Goal: Transaction & Acquisition: Book appointment/travel/reservation

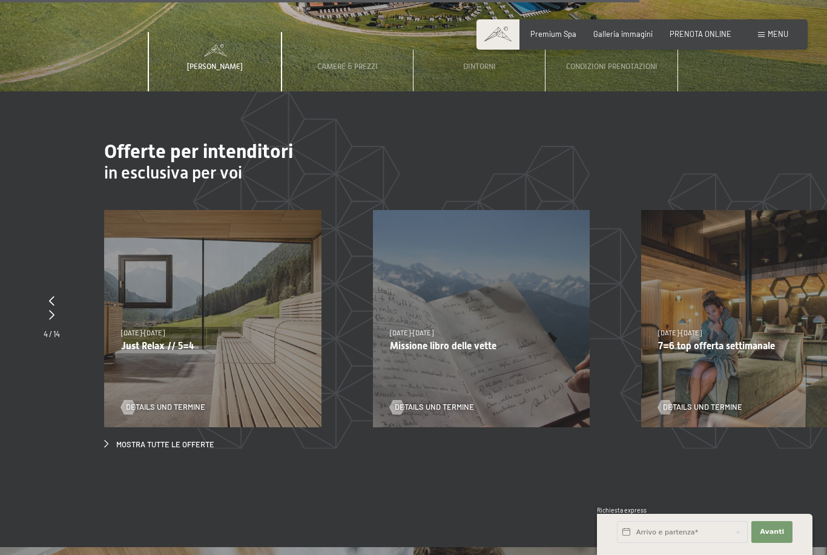
scroll to position [3544, 0]
click at [46, 297] on div at bounding box center [52, 301] width 16 height 13
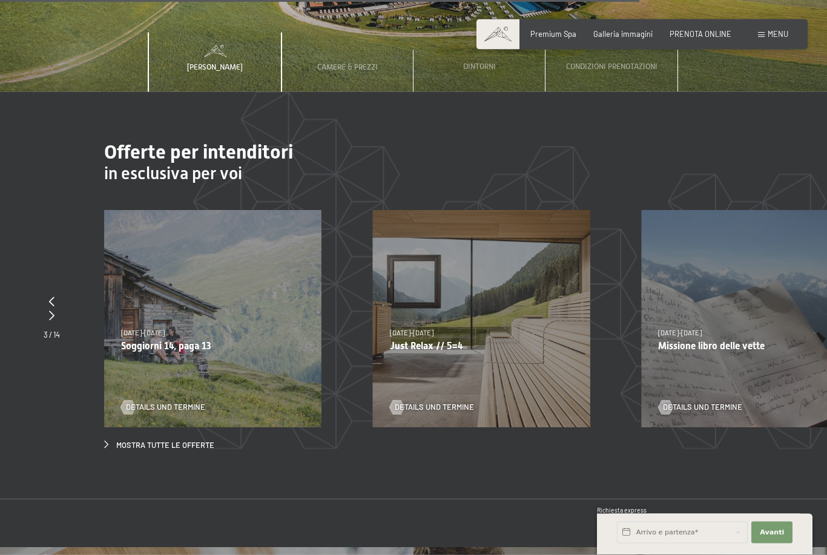
scroll to position [3545, 0]
click at [54, 301] on icon at bounding box center [51, 301] width 5 height 10
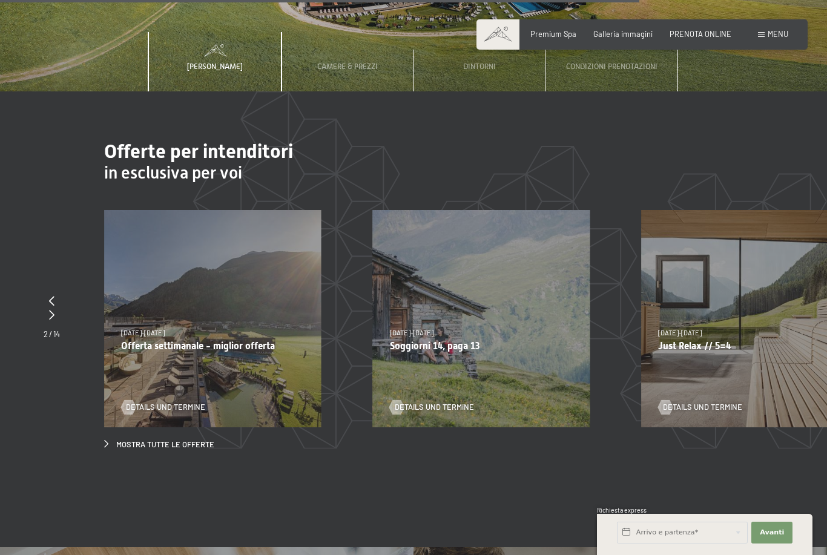
click at [52, 298] on icon at bounding box center [51, 301] width 5 height 10
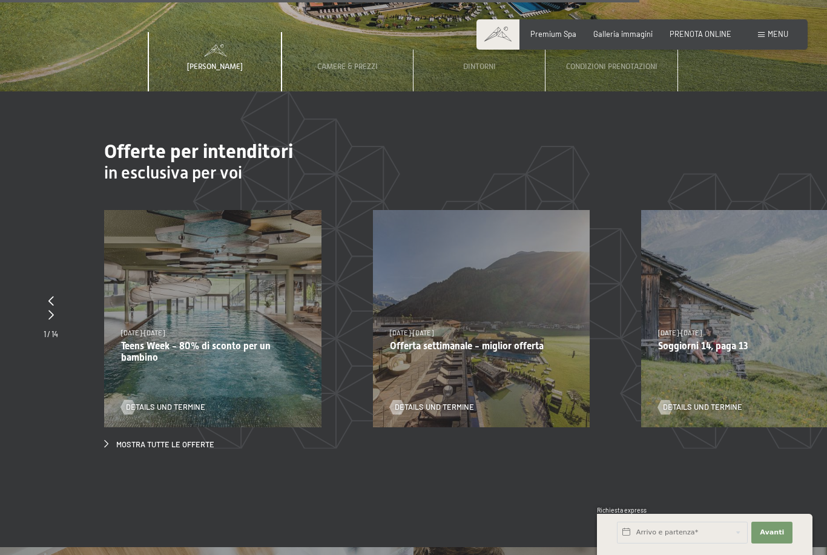
click at [54, 295] on div at bounding box center [51, 301] width 15 height 13
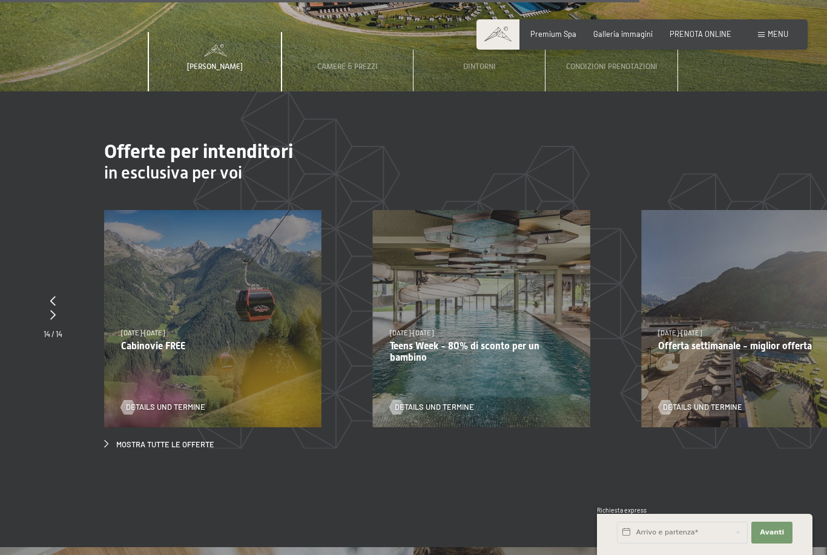
click at [56, 298] on div at bounding box center [53, 301] width 19 height 13
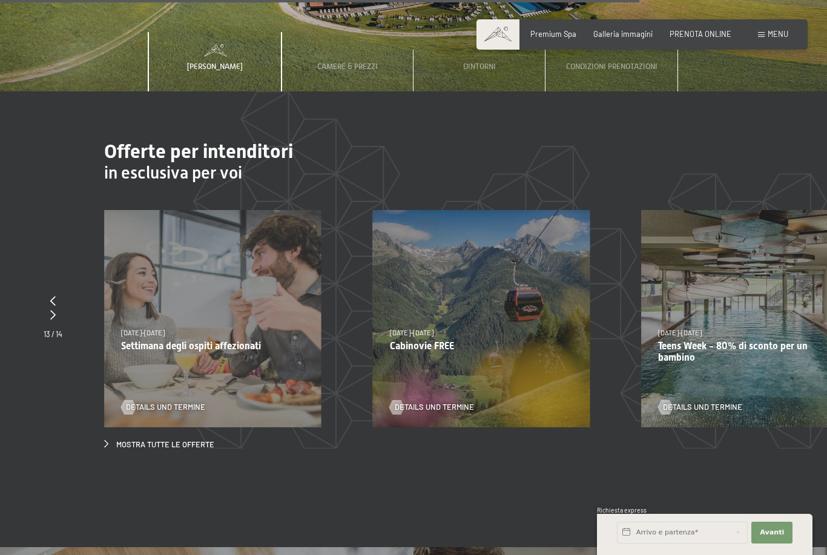
click at [52, 297] on icon at bounding box center [52, 301] width 5 height 10
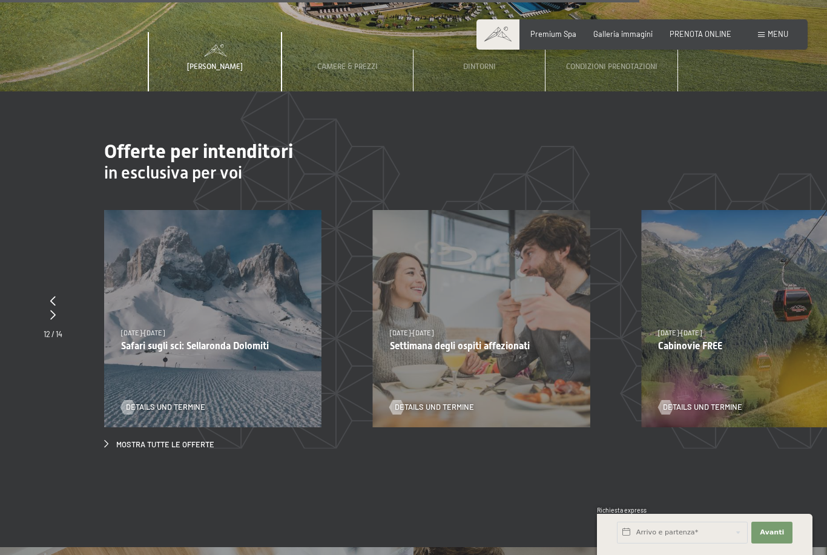
click at [51, 300] on icon at bounding box center [52, 301] width 5 height 10
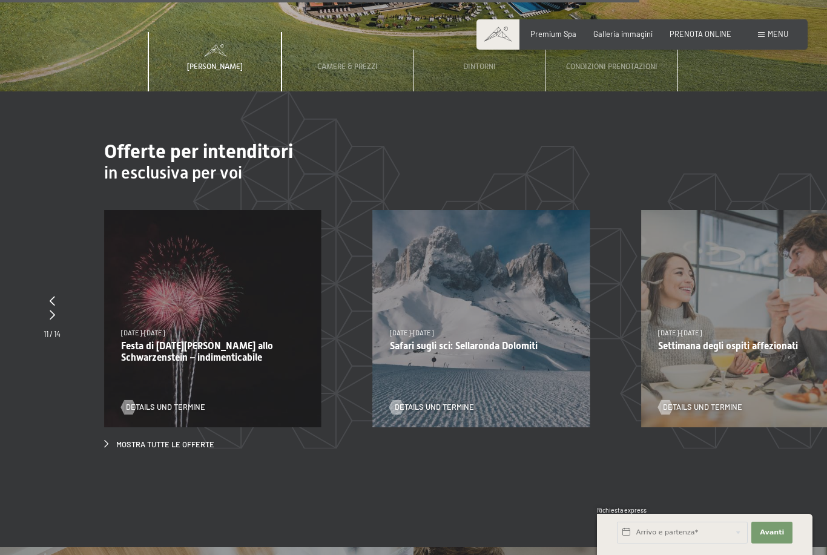
click at [51, 298] on icon at bounding box center [52, 301] width 5 height 10
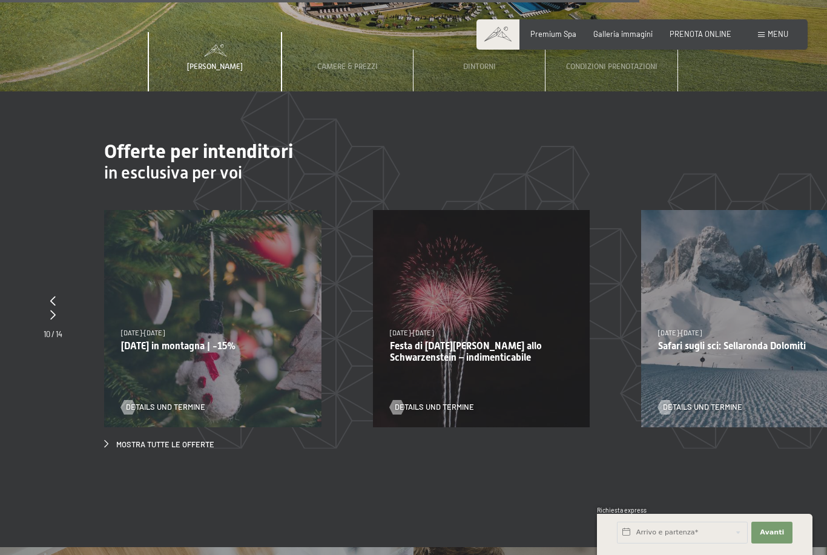
click at [54, 299] on icon at bounding box center [52, 301] width 5 height 10
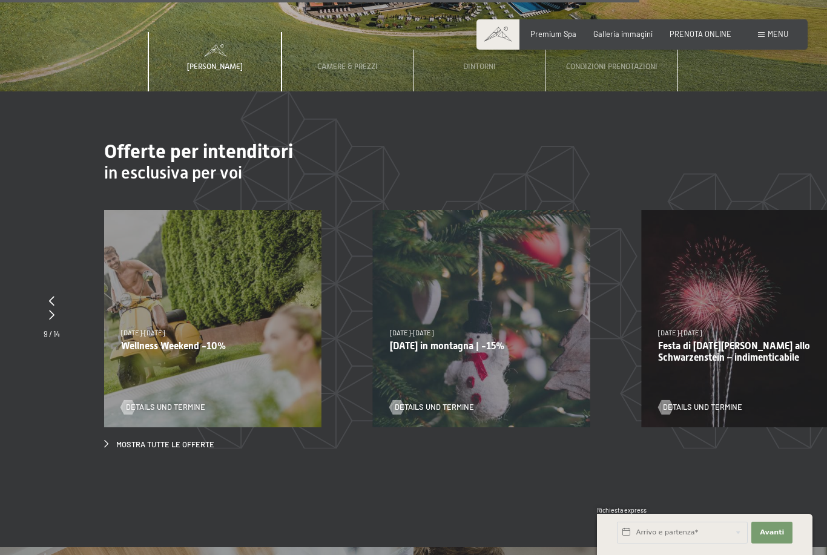
click at [50, 298] on icon at bounding box center [51, 301] width 5 height 10
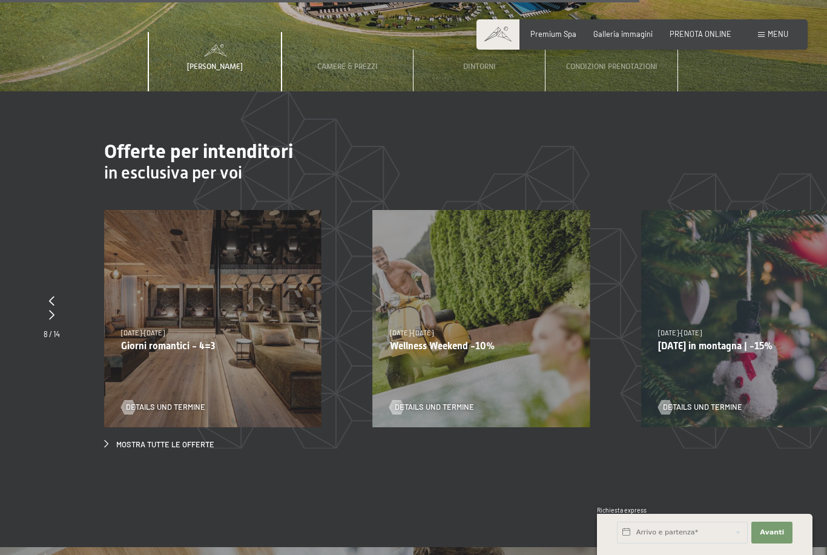
click at [146, 409] on span "Details und Termine" at bounding box center [165, 407] width 79 height 11
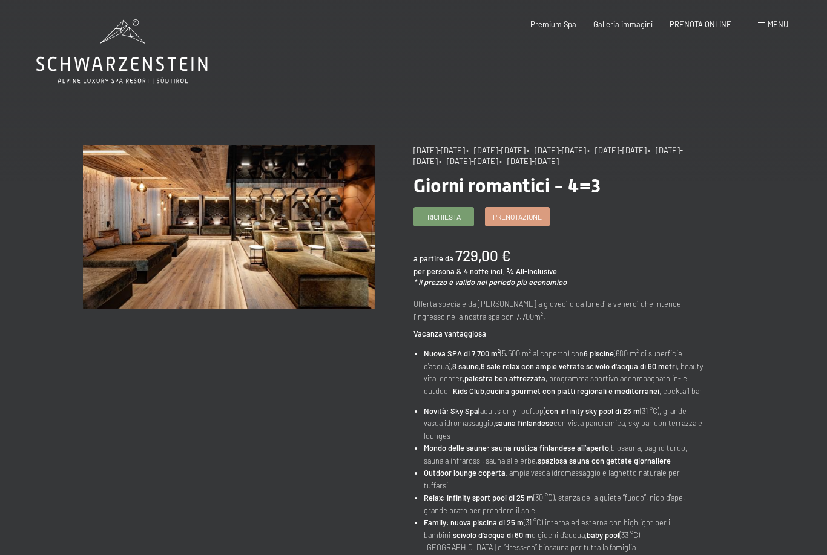
click at [545, 220] on link "Prenotazione" at bounding box center [518, 217] width 64 height 18
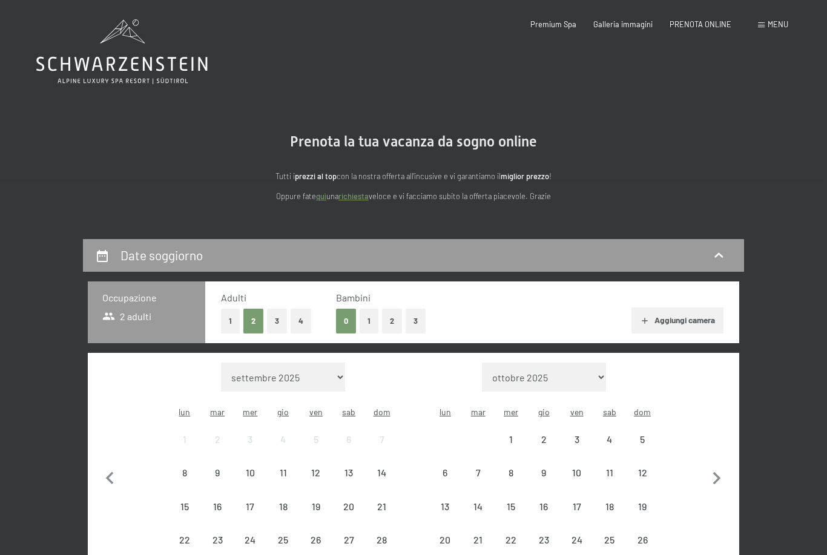
select select "2025-11-01"
select select "2025-12-01"
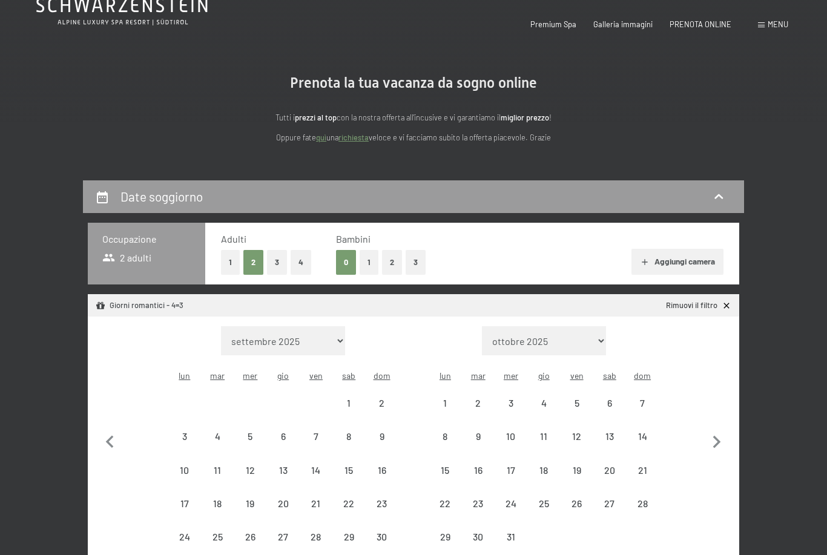
select select "2025-11-01"
select select "2025-12-01"
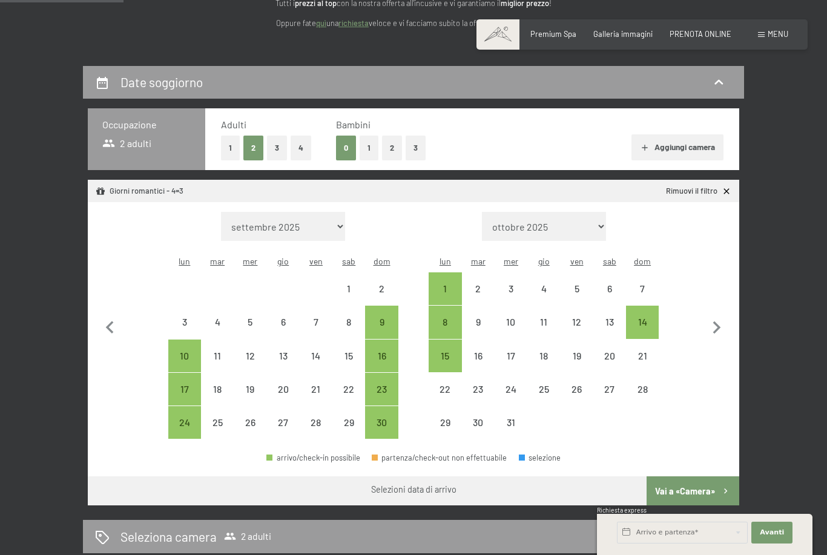
scroll to position [177, 0]
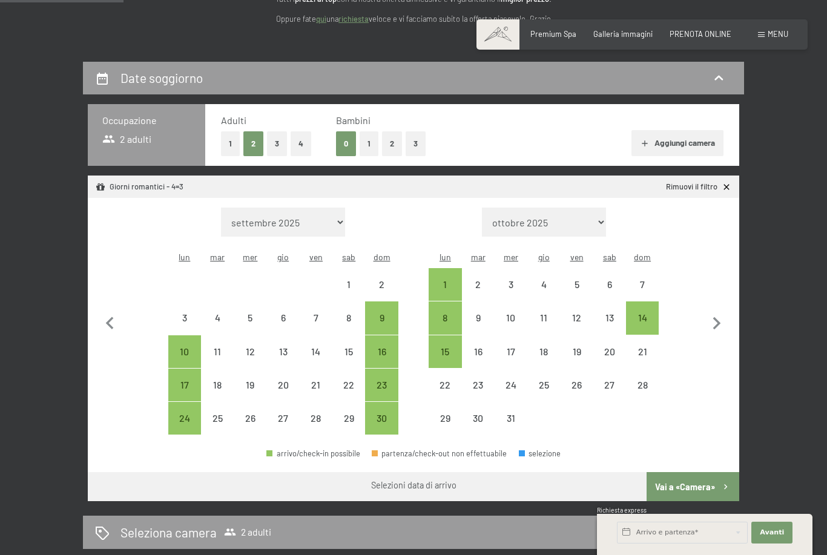
click at [720, 322] on icon "button" at bounding box center [716, 323] width 25 height 25
select select "2025-12-01"
select select "2026-01-01"
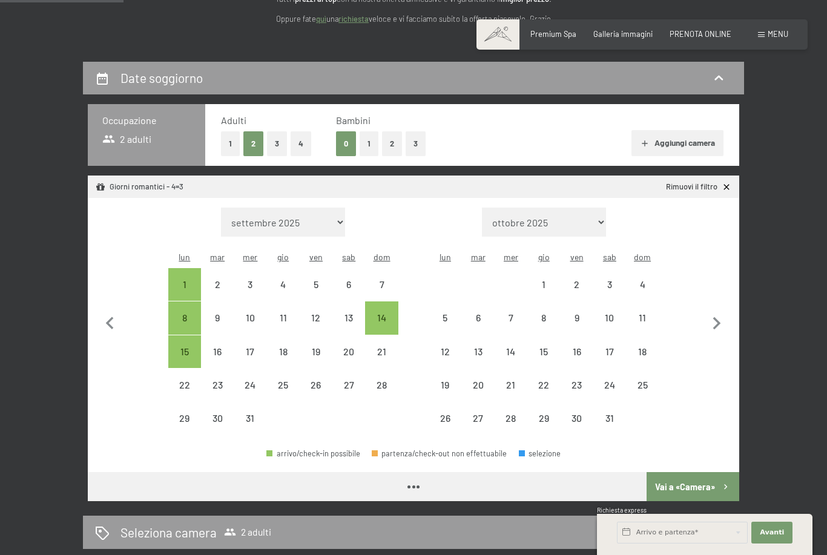
select select "2025-12-01"
select select "2026-01-01"
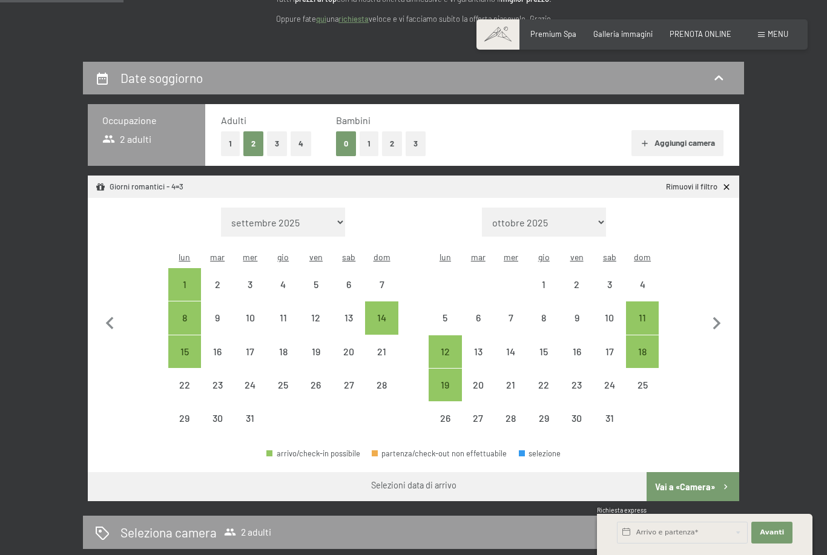
click at [719, 318] on icon "button" at bounding box center [716, 323] width 25 height 25
select select "2026-01-01"
select select "2026-02-01"
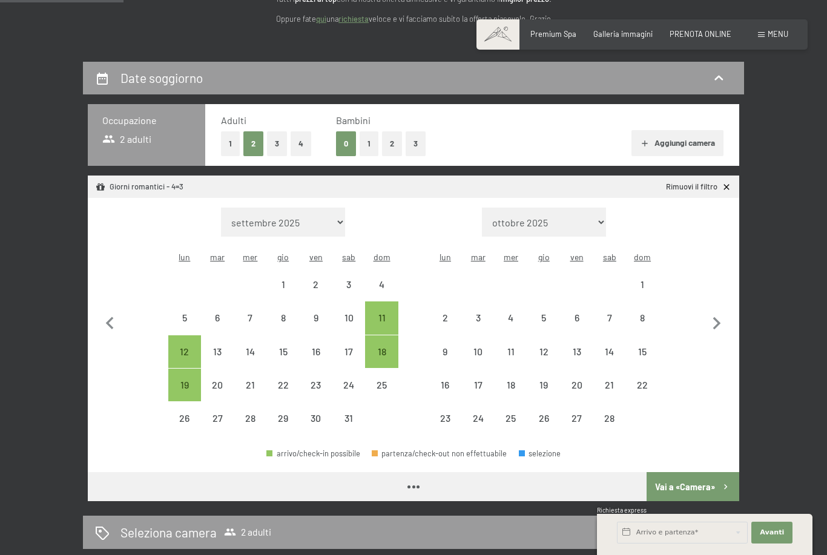
select select "2026-01-01"
select select "2026-02-01"
click at [720, 317] on icon "button" at bounding box center [716, 323] width 25 height 25
select select "2026-02-01"
select select "2026-03-01"
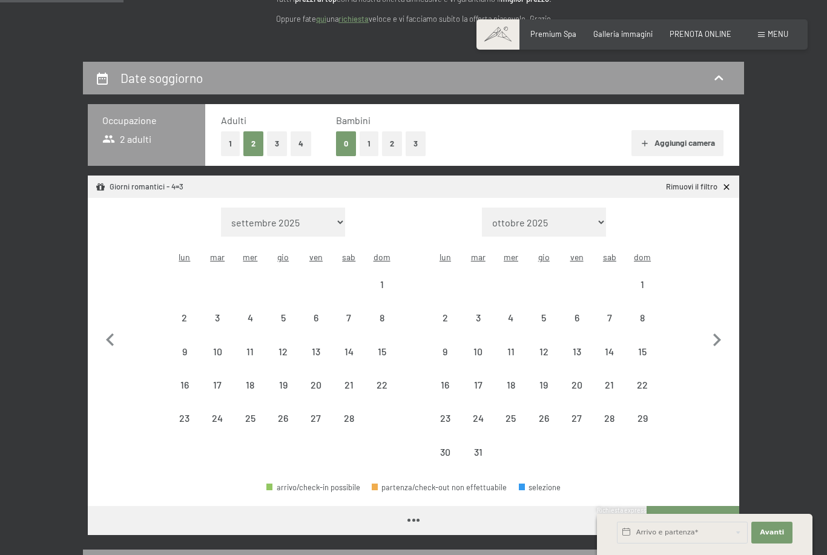
select select "2026-02-01"
select select "2026-03-01"
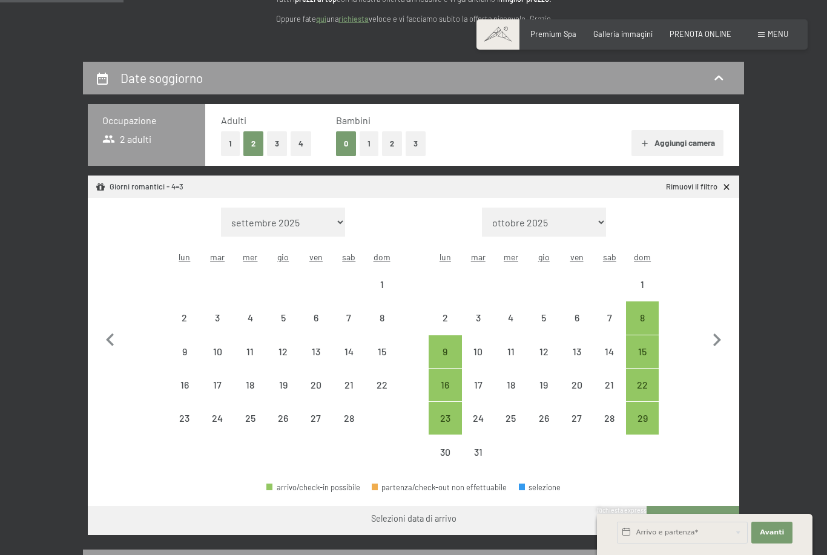
click at [723, 332] on icon "button" at bounding box center [716, 340] width 25 height 25
select select "2026-03-01"
select select "2026-04-01"
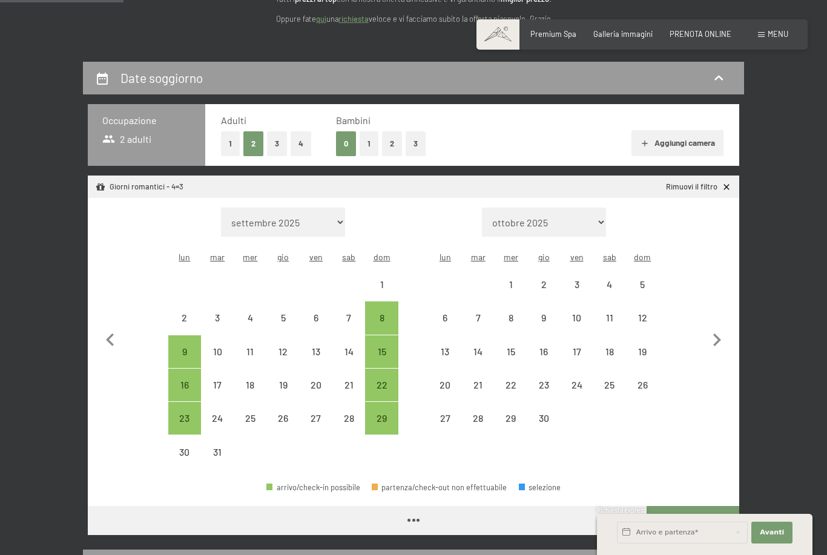
select select "2026-03-01"
select select "2026-04-01"
click at [722, 332] on icon "button" at bounding box center [716, 340] width 25 height 25
select select "2026-04-01"
select select "2026-05-01"
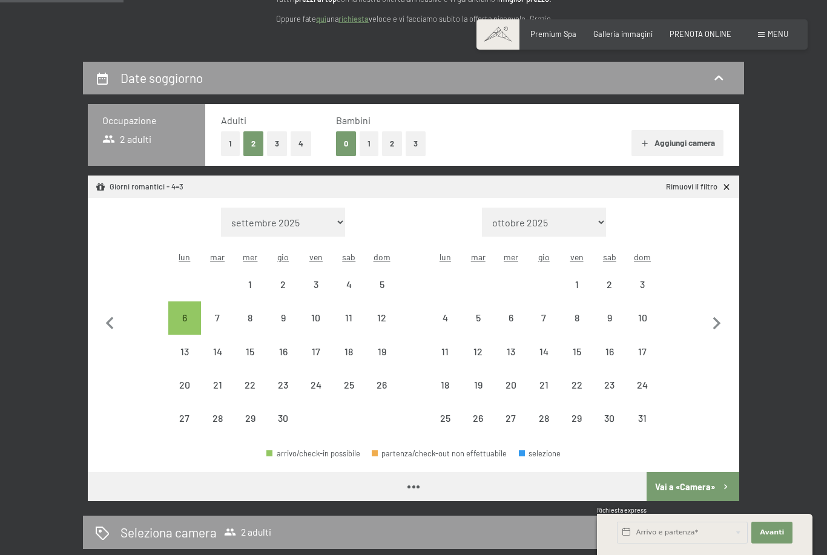
select select "2026-04-01"
select select "2026-05-01"
click at [720, 318] on icon "button" at bounding box center [716, 323] width 25 height 25
select select "2026-05-01"
select select "2026-06-01"
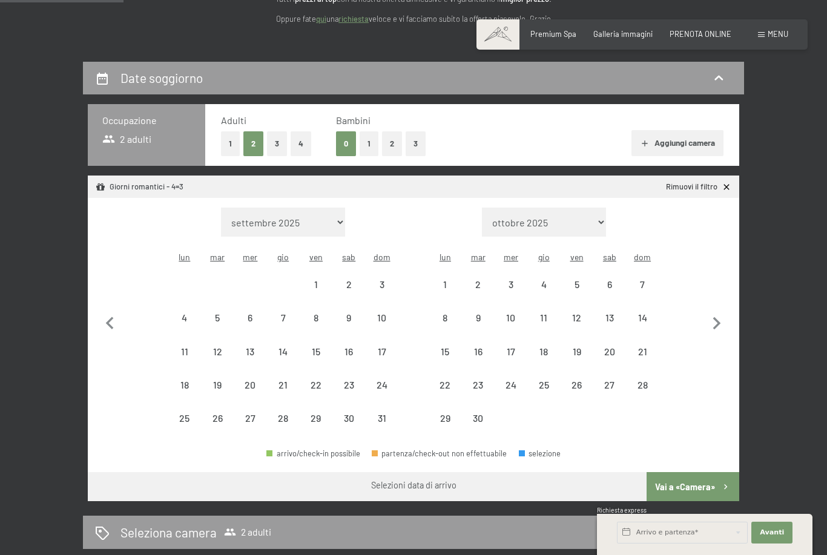
click at [716, 317] on icon "button" at bounding box center [717, 323] width 8 height 13
select select "2026-06-01"
select select "2026-07-01"
click at [716, 321] on icon "button" at bounding box center [716, 323] width 25 height 25
select select "2026-07-01"
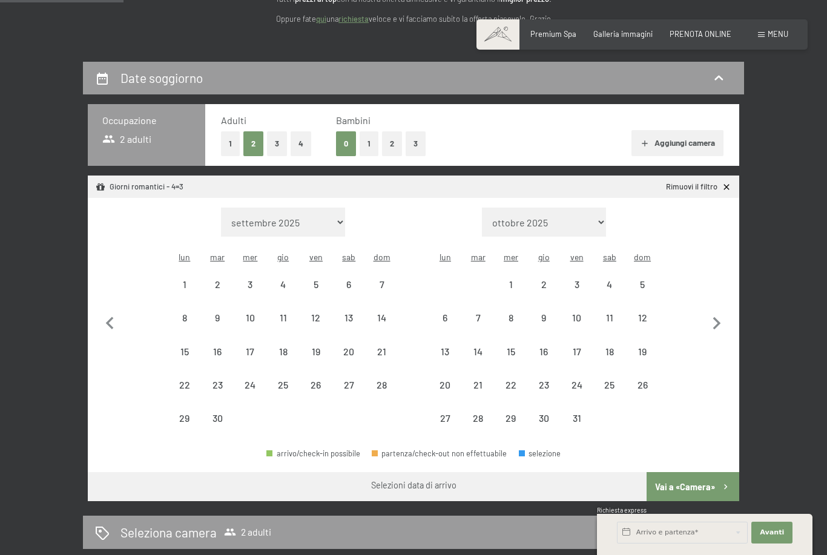
select select "2026-08-01"
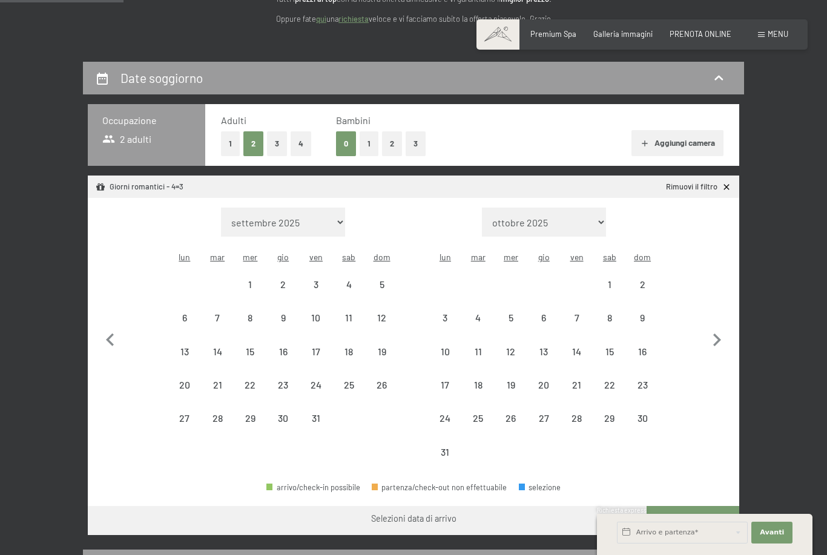
select select "2026-07-01"
select select "2026-08-01"
select select "2026-07-01"
select select "2026-08-01"
click at [720, 333] on icon "button" at bounding box center [716, 340] width 25 height 25
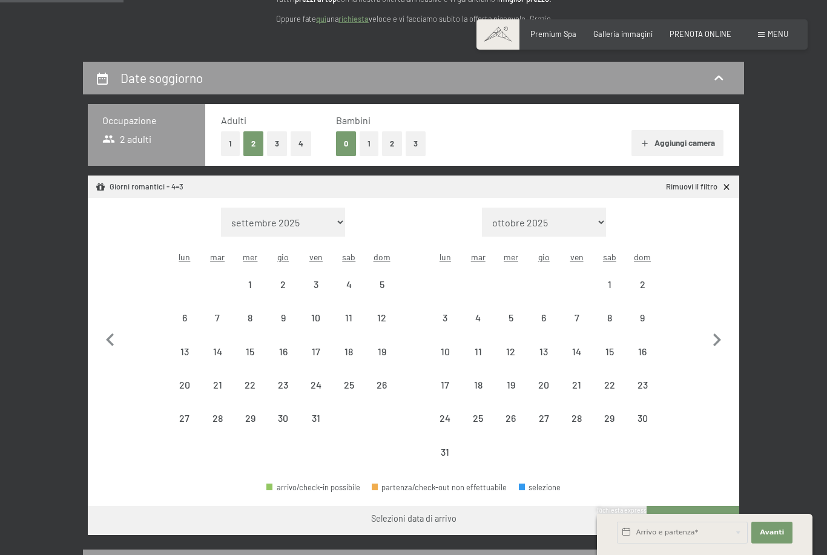
select select "2026-08-01"
select select "2026-09-01"
select select "2026-08-01"
select select "2026-09-01"
click at [717, 334] on icon "button" at bounding box center [717, 340] width 8 height 13
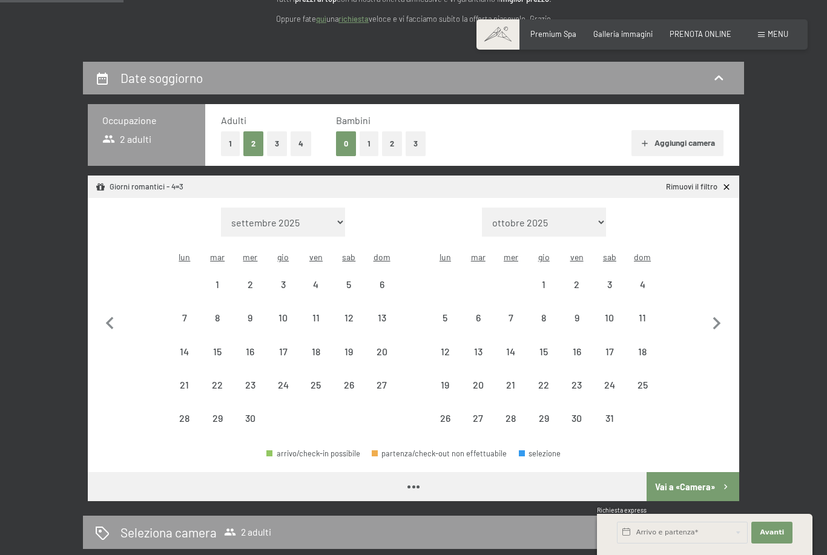
select select "2026-09-01"
select select "2026-10-01"
click at [720, 316] on icon "button" at bounding box center [716, 323] width 25 height 25
select select "2026-10-01"
select select "2026-11-01"
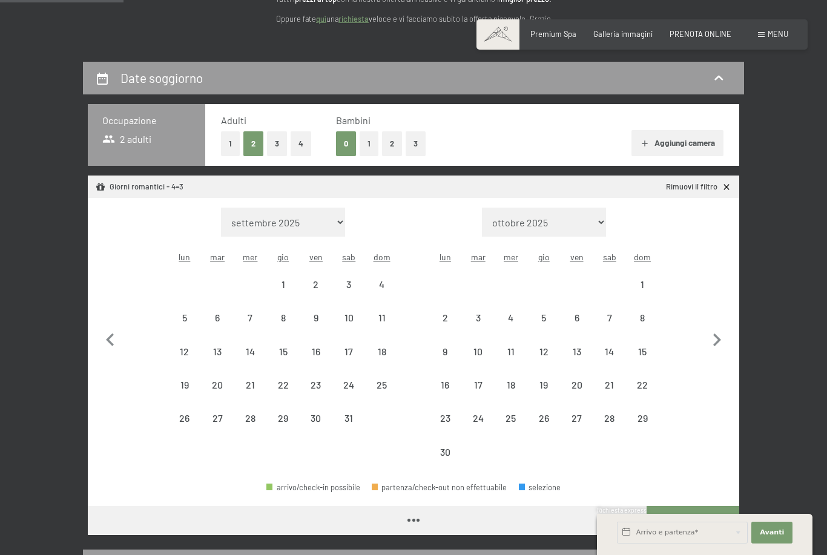
select select "2026-10-01"
select select "2026-11-01"
click at [720, 329] on icon "button" at bounding box center [716, 340] width 25 height 25
select select "2026-11-01"
select select "2026-12-01"
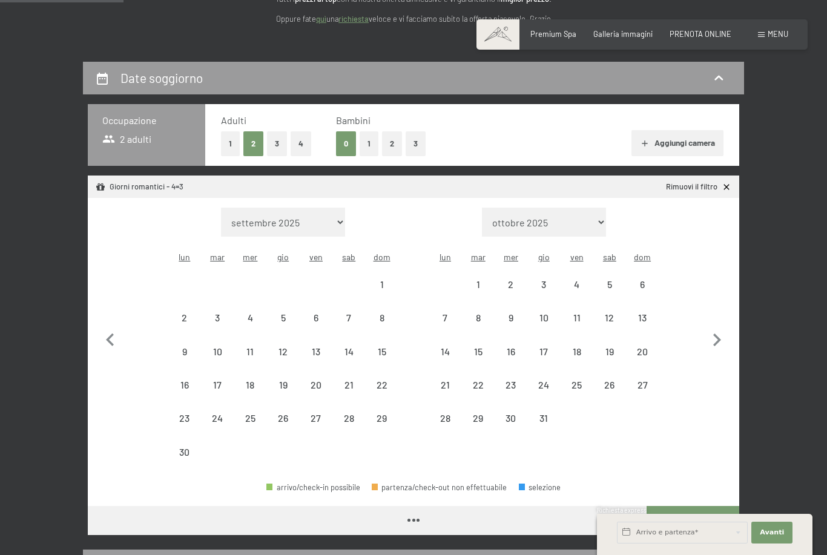
select select "2026-11-01"
select select "2026-12-01"
click at [384, 313] on div "8" at bounding box center [381, 328] width 30 height 30
select select "2026-11-01"
select select "2026-12-01"
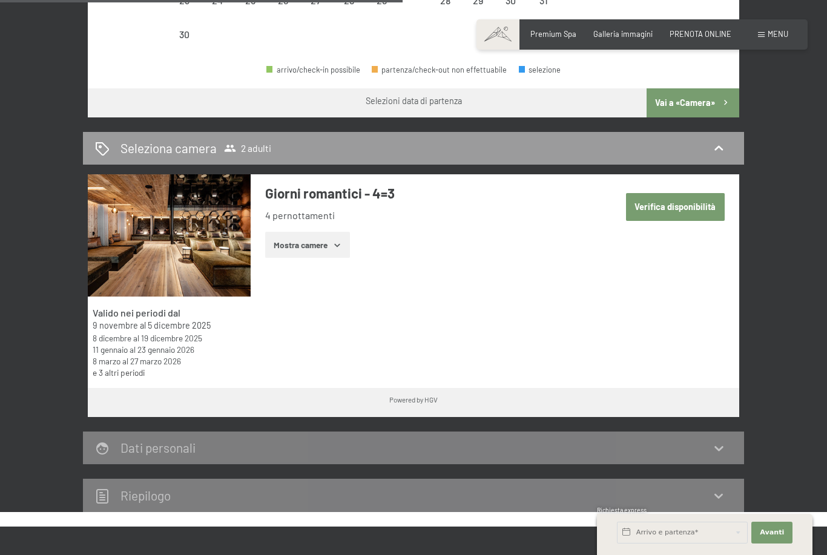
scroll to position [593, 0]
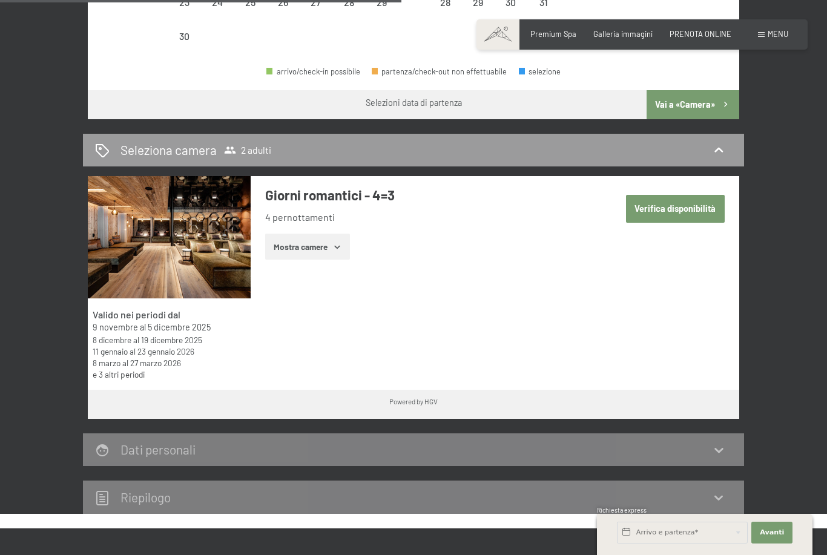
click at [120, 369] on link "e 3 altri periodi" at bounding box center [119, 374] width 52 height 10
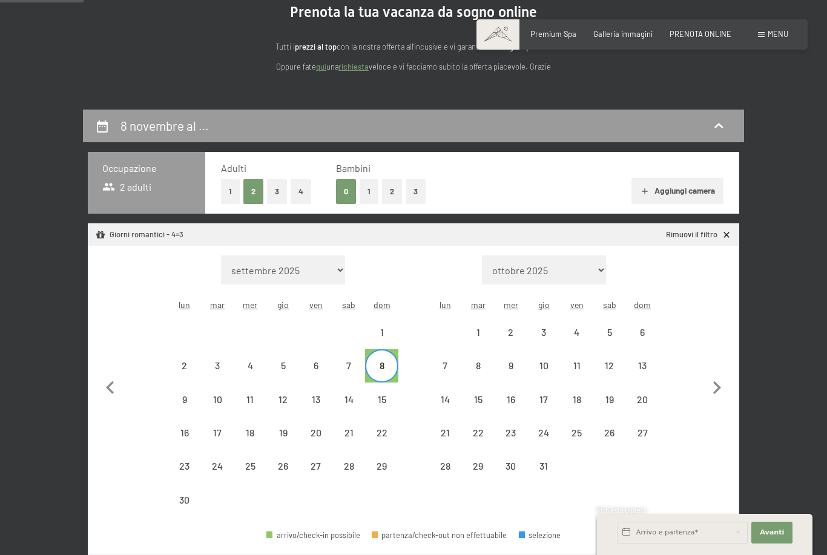
scroll to position [0, 0]
